Goal: Transaction & Acquisition: Purchase product/service

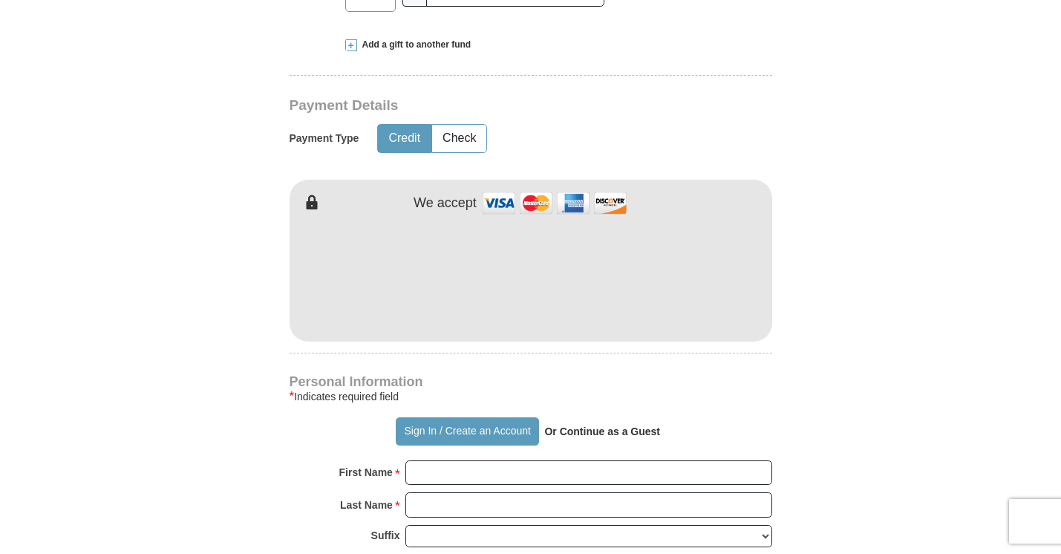
scroll to position [499, 0]
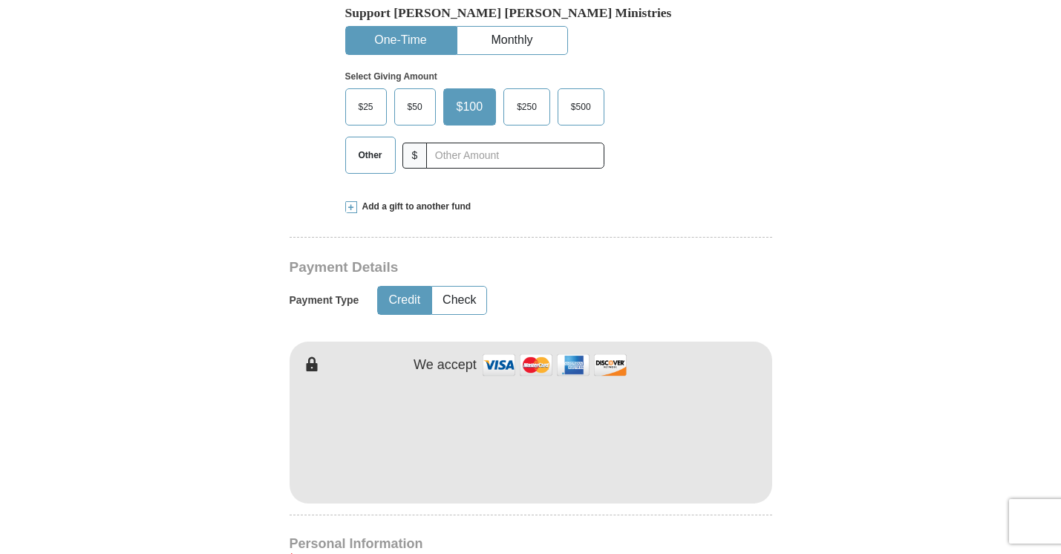
click at [520, 116] on span "$250" at bounding box center [526, 107] width 35 height 22
click at [0, 0] on input "$250" at bounding box center [0, 0] width 0 height 0
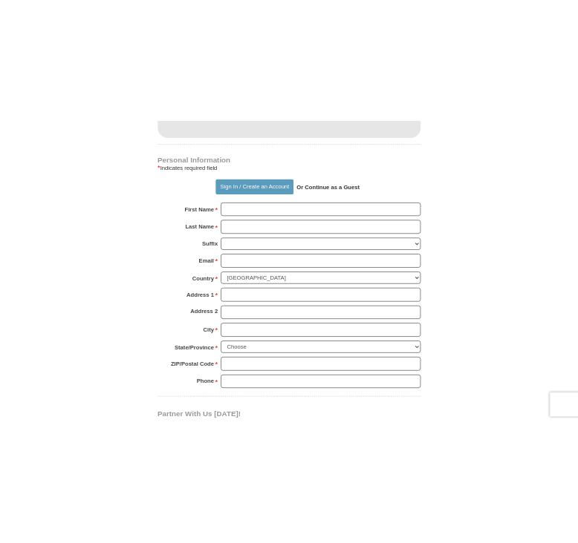
scroll to position [1058, 0]
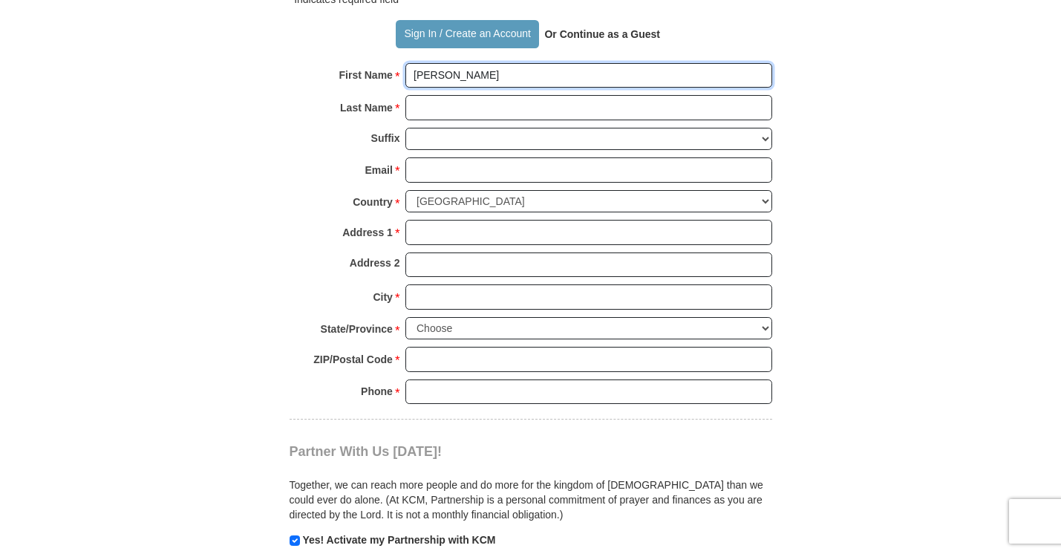
type input "[PERSON_NAME]"
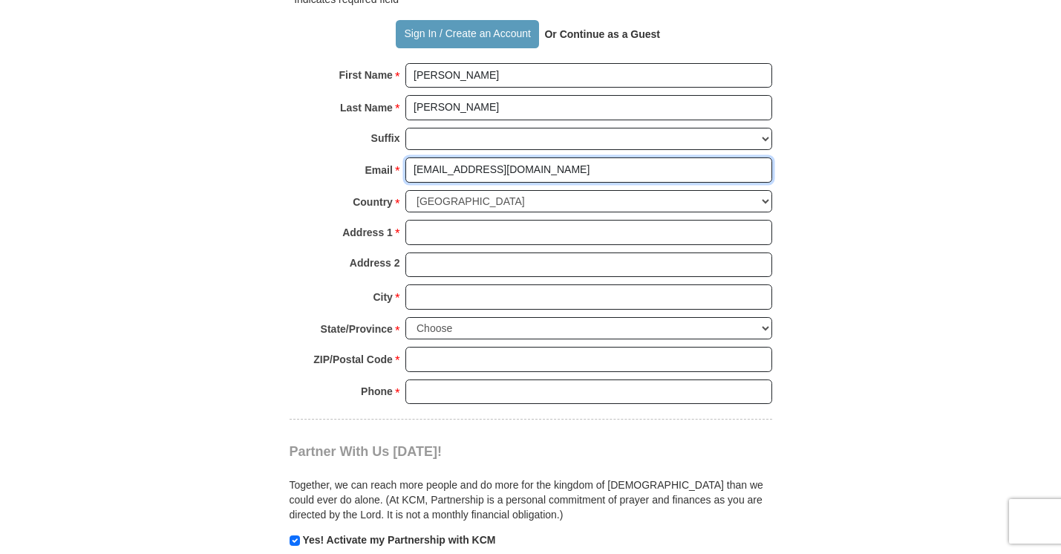
type input "[EMAIL_ADDRESS][DOMAIN_NAME]"
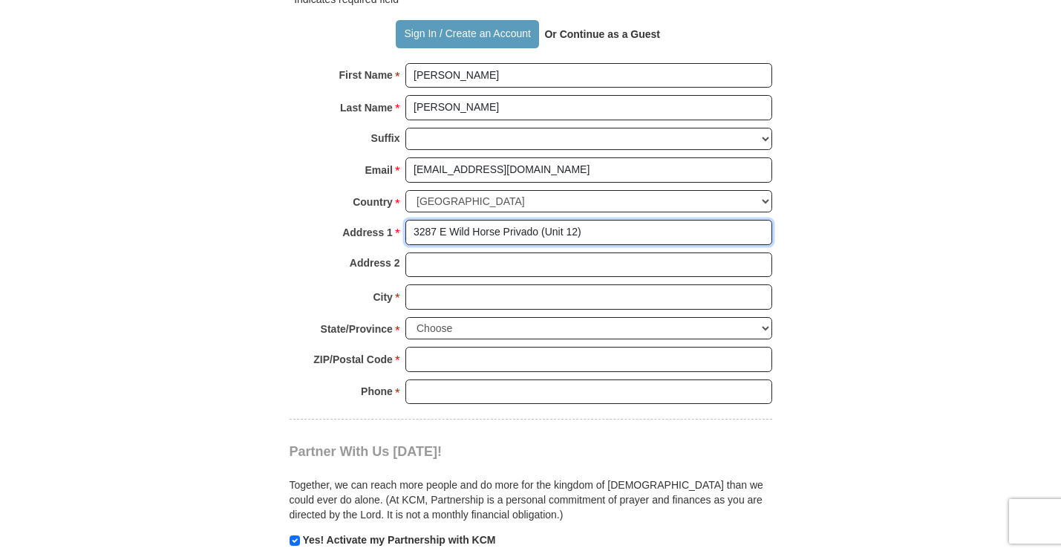
type input "3287 E Wild Horse Privado (Unit 12)"
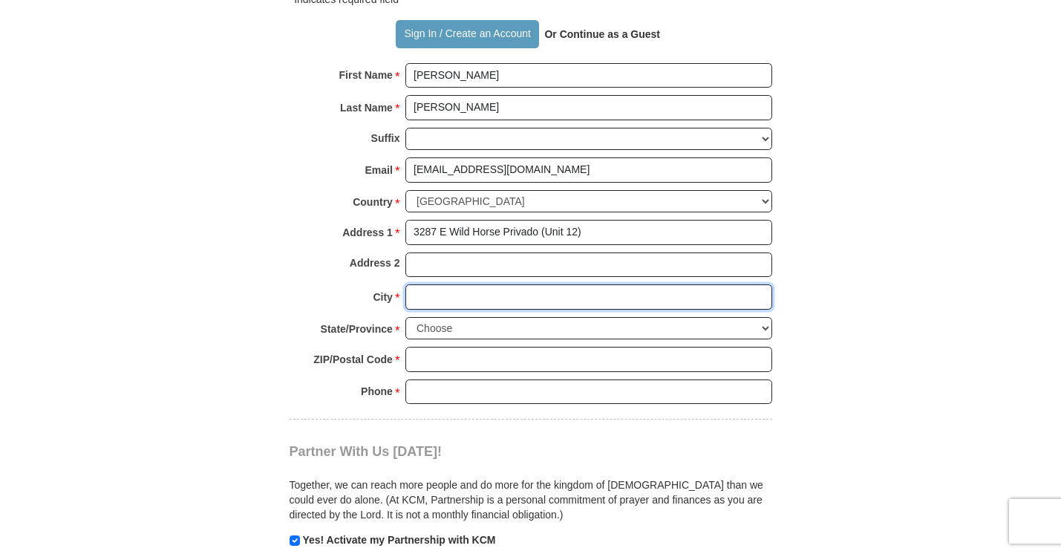
type input "o"
type input "[GEOGRAPHIC_DATA]"
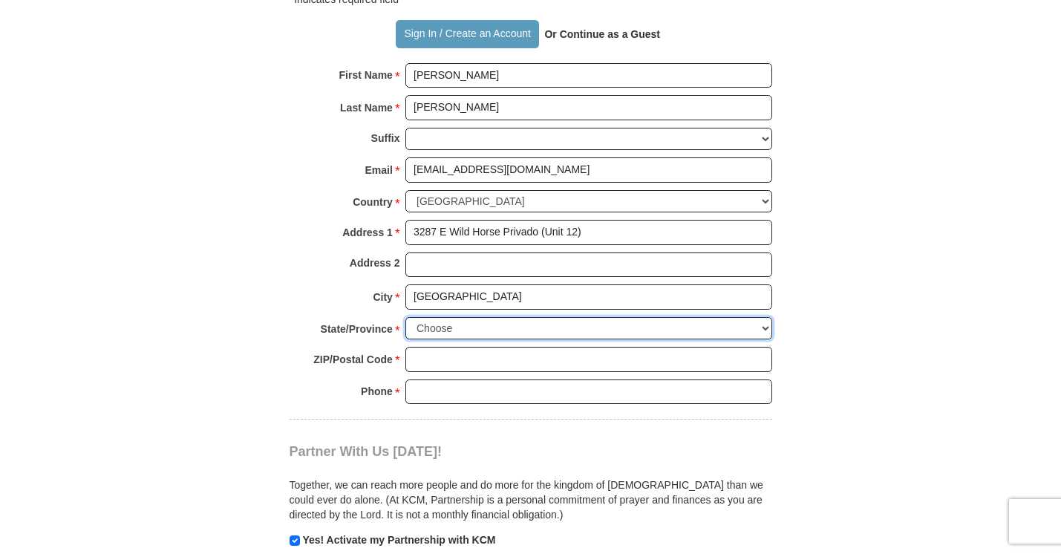
select select "CA"
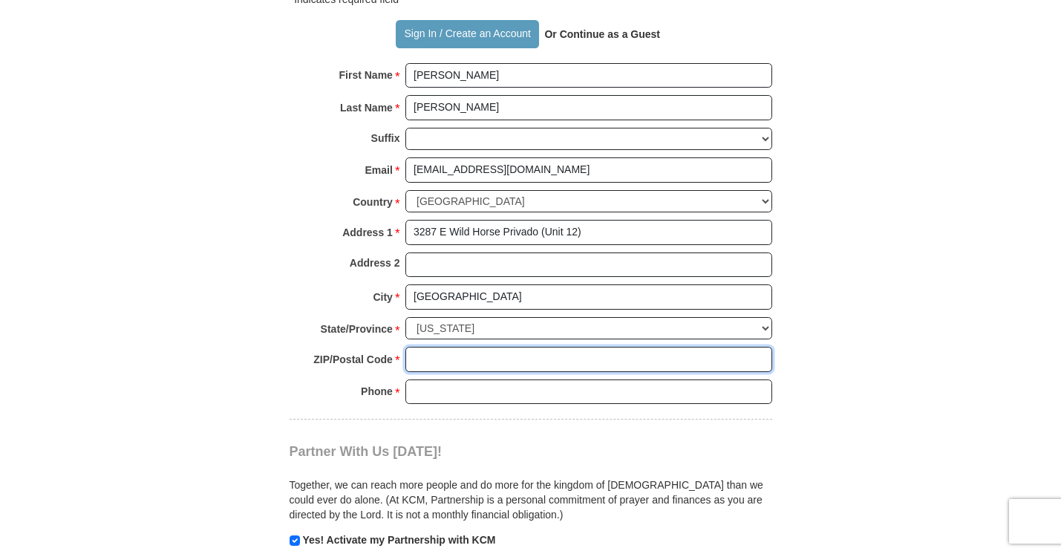
type input "0"
type input "91762"
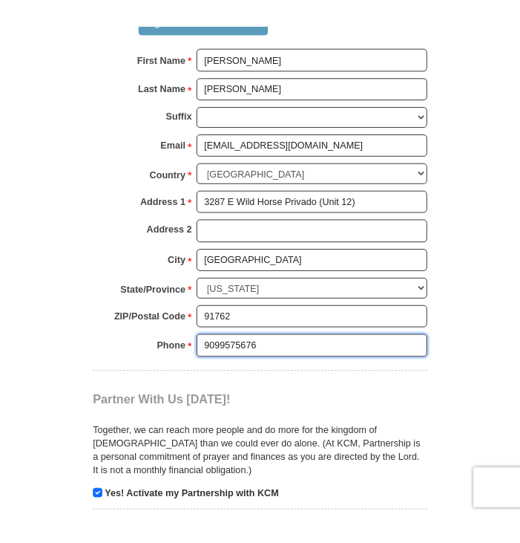
scroll to position [1364, 0]
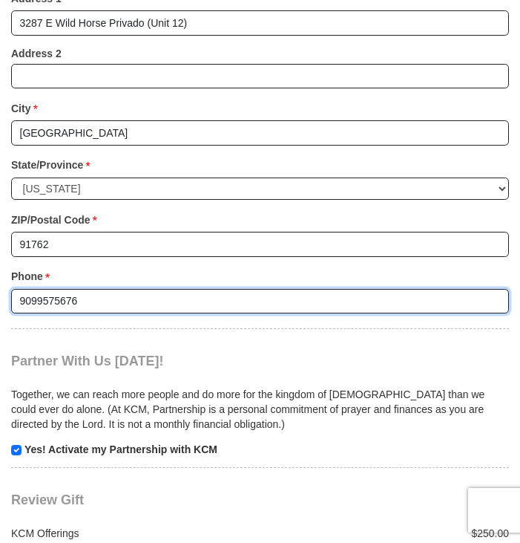
type input "9099575676"
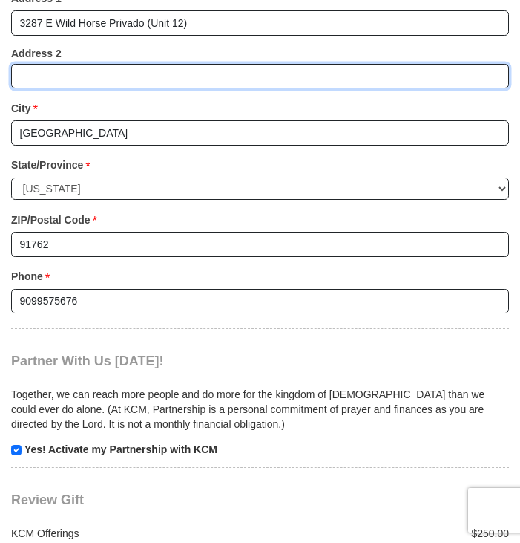
click at [290, 64] on input "Address 2" at bounding box center [260, 76] width 498 height 25
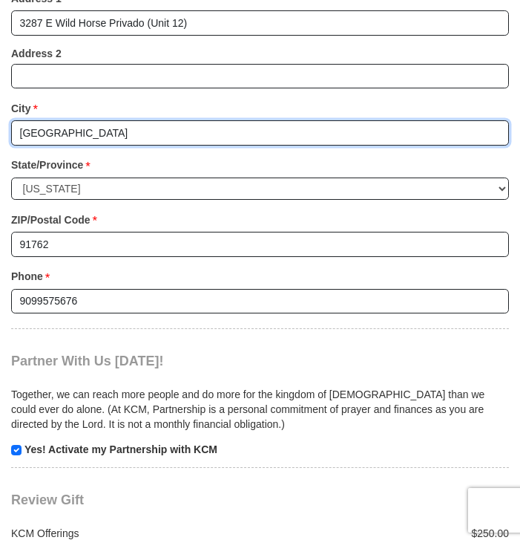
click at [249, 120] on input "[GEOGRAPHIC_DATA]" at bounding box center [260, 132] width 498 height 25
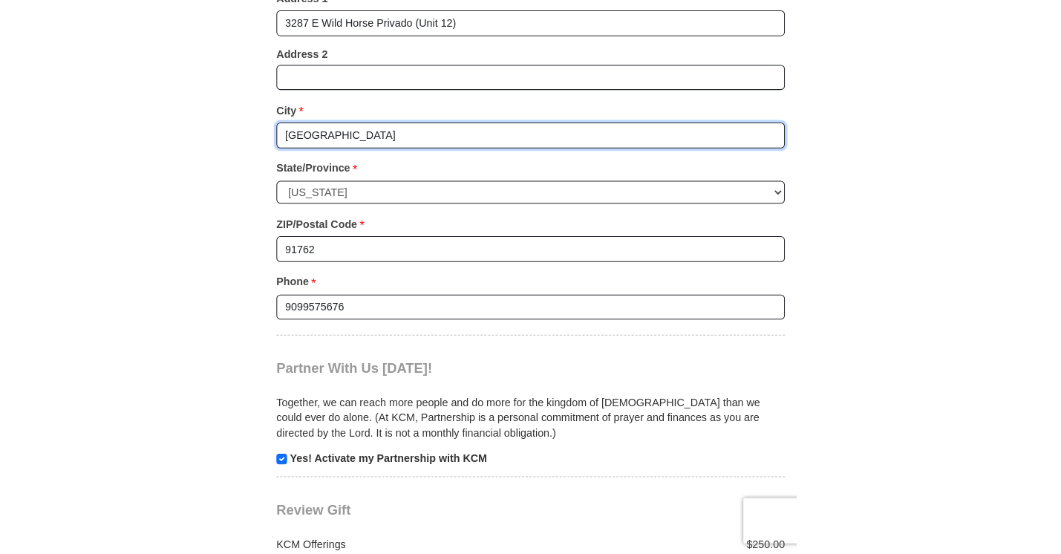
scroll to position [1007, 0]
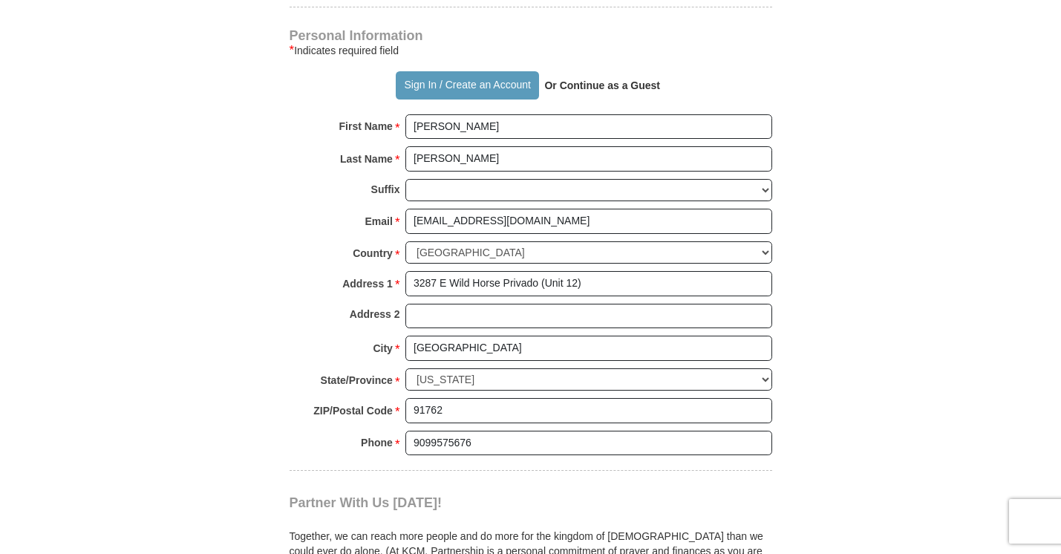
drag, startPoint x: 790, startPoint y: 80, endPoint x: 818, endPoint y: 39, distance: 49.6
click at [960, 140] on body "Sign In Already have an account? Sign in for faster giving. Don't have an accou…" at bounding box center [530, 415] width 1061 height 2844
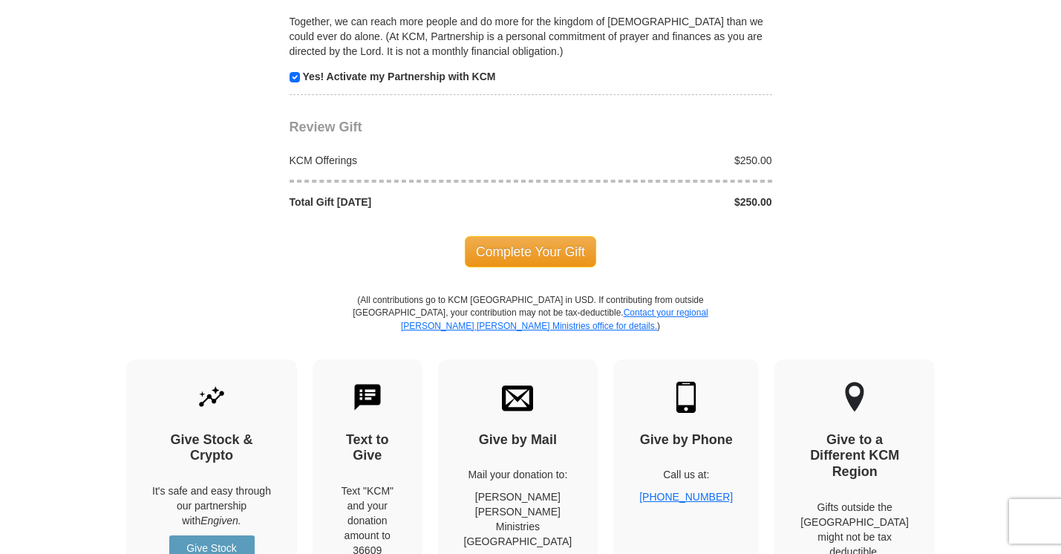
scroll to position [1495, 0]
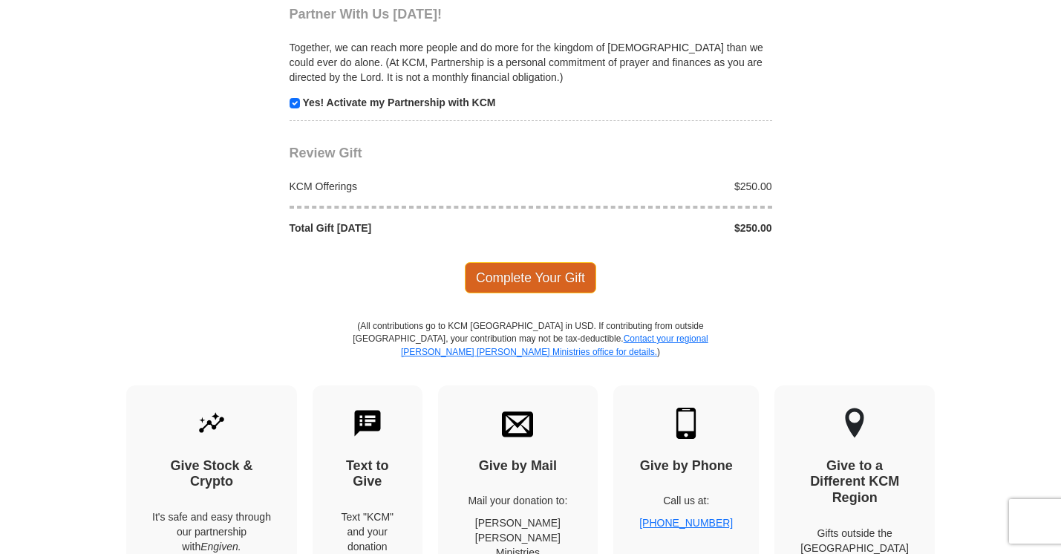
click at [563, 262] on span "Complete Your Gift" at bounding box center [530, 277] width 131 height 31
